Goal: Find specific page/section: Find specific page/section

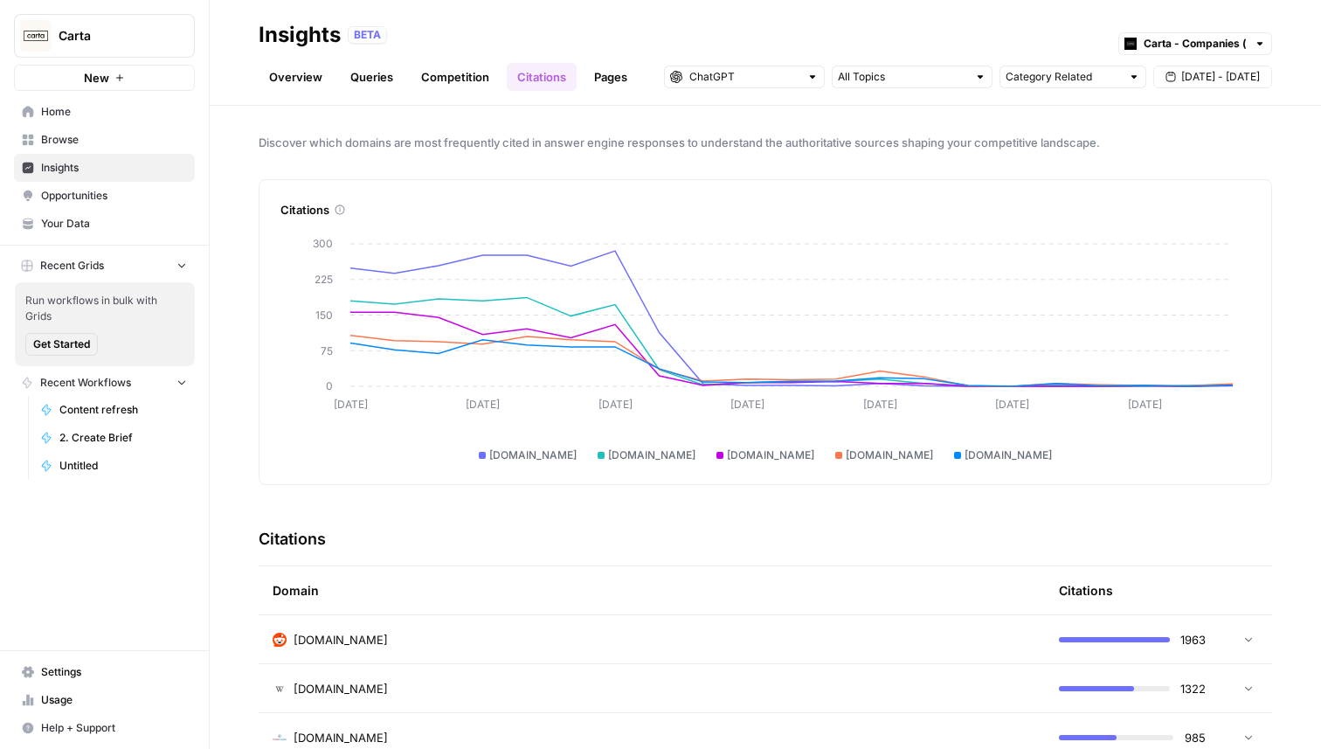
click at [119, 48] on button "Carta" at bounding box center [104, 36] width 181 height 44
type input "brex"
click at [134, 110] on div "brex Brex Create Workspace Log Out" at bounding box center [158, 139] width 288 height 149
click at [131, 136] on span "Brex" at bounding box center [168, 130] width 231 height 17
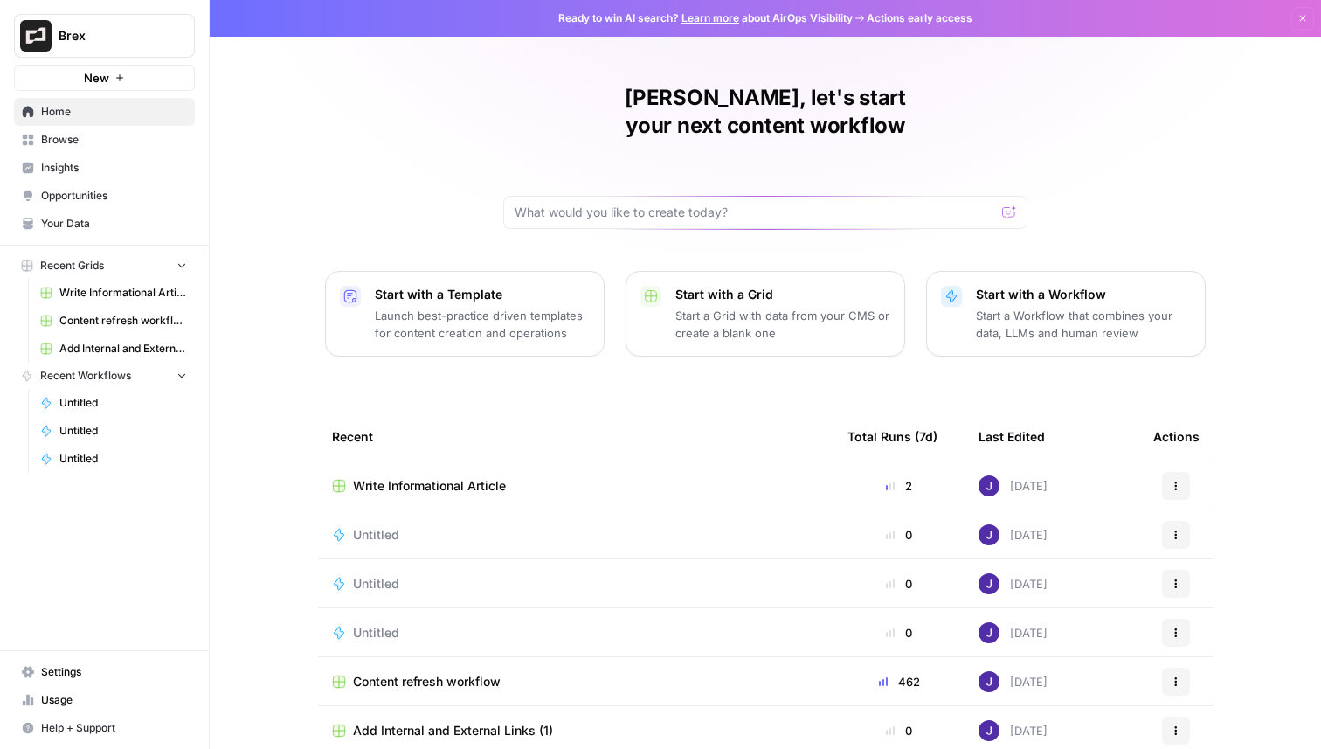
click at [147, 163] on span "Insights" at bounding box center [114, 168] width 146 height 16
